Goal: Find specific page/section: Find specific page/section

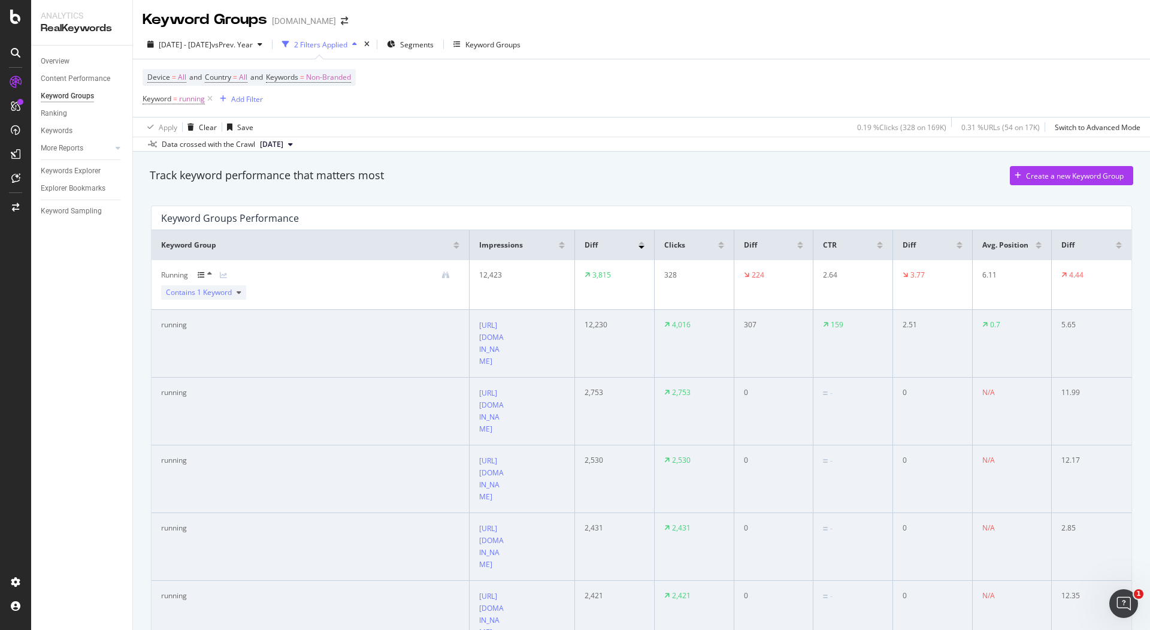
scroll to position [134, 0]
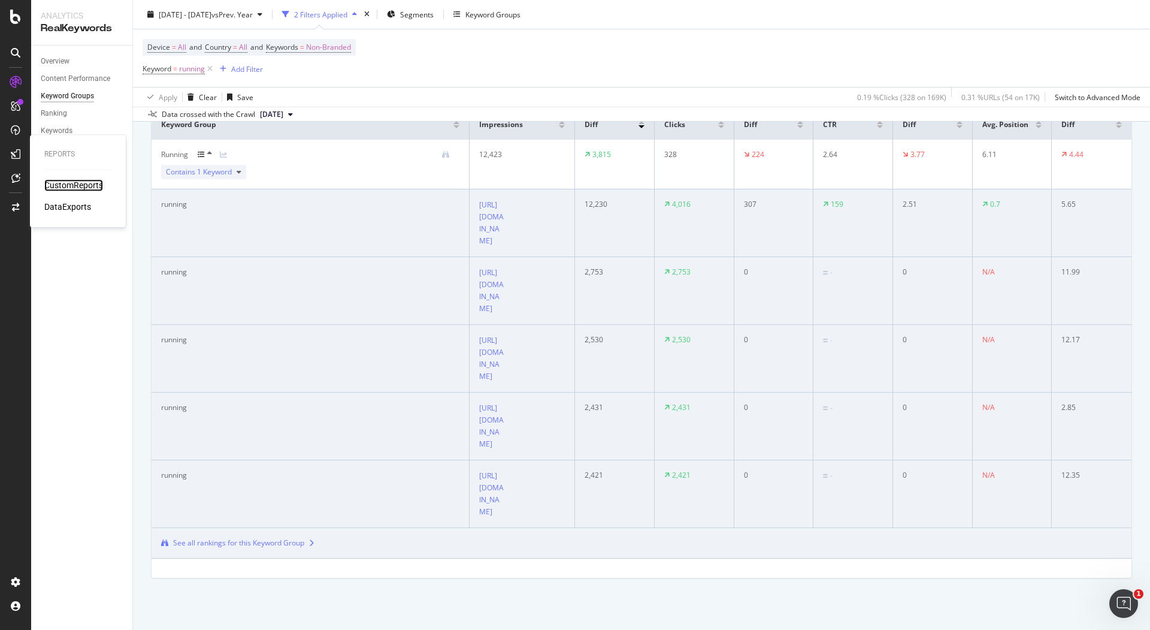
click at [83, 183] on div "CustomReports" at bounding box center [73, 185] width 59 height 12
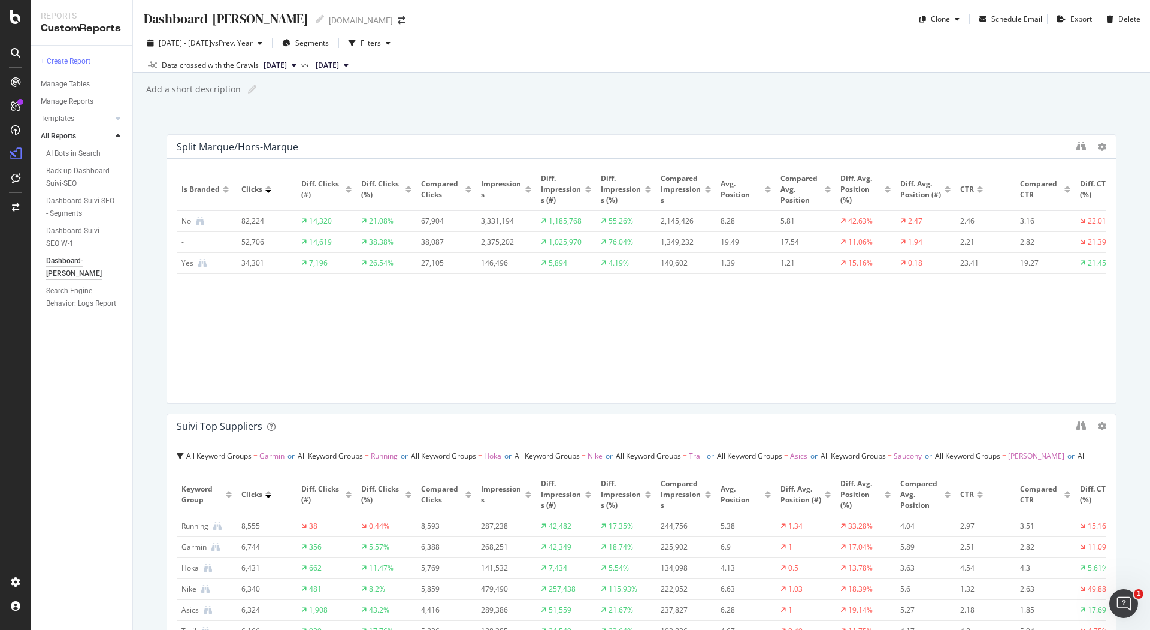
scroll to position [124, 0]
